Goal: Connect with others: Connect with other users

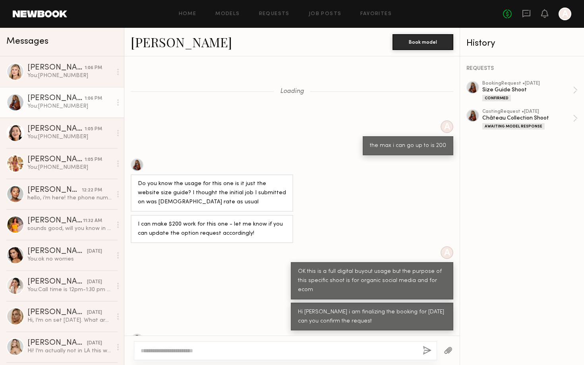
scroll to position [778, 0]
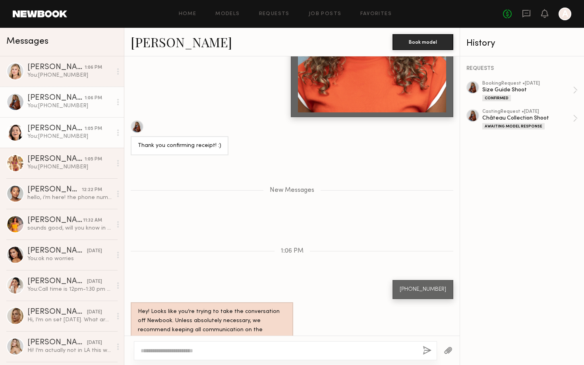
click at [86, 130] on div "1:05 PM" at bounding box center [93, 129] width 17 height 8
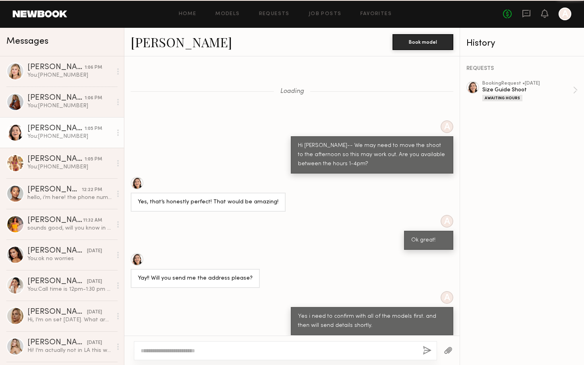
scroll to position [760, 0]
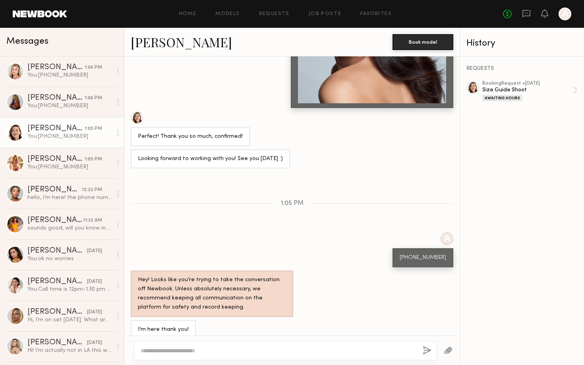
click at [181, 42] on link "Emelina A." at bounding box center [181, 41] width 101 height 17
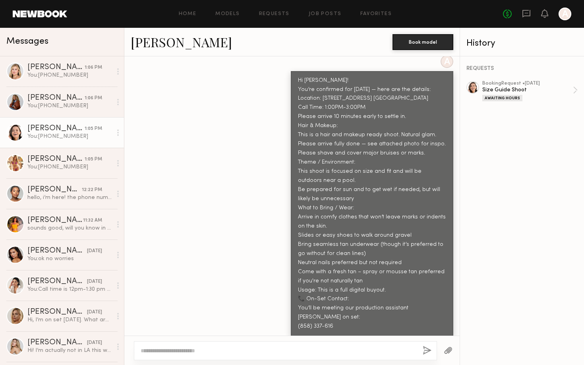
scroll to position [310, 0]
